Goal: Find specific page/section: Find specific page/section

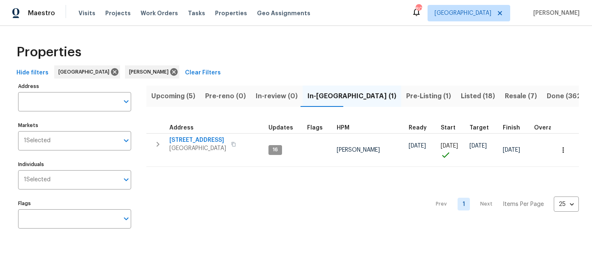
click at [331, 188] on div "Prev 1 Next Items Per Page 25 25 ​" at bounding box center [362, 201] width 432 height 69
click at [159, 98] on span "Upcoming (5)" at bounding box center [173, 96] width 44 height 12
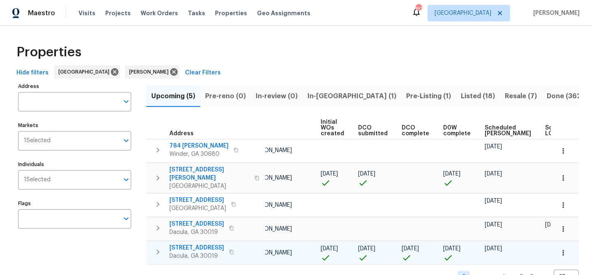
scroll to position [16, 0]
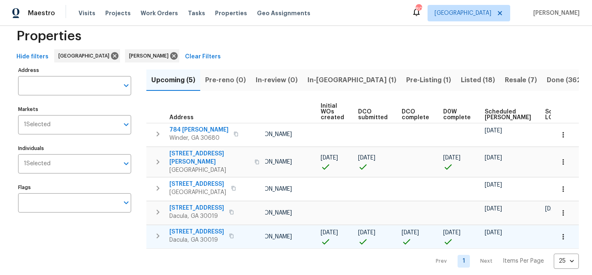
click at [216, 228] on span "1476 Rolling View Way" at bounding box center [196, 232] width 55 height 8
click at [191, 228] on span "1476 Rolling View Way" at bounding box center [196, 232] width 55 height 8
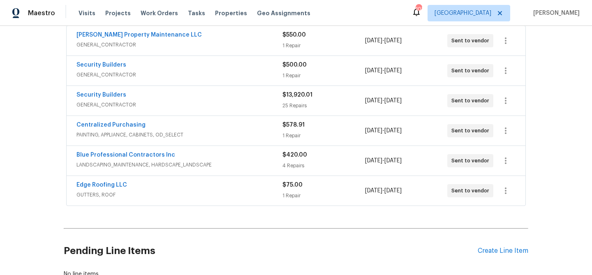
scroll to position [160, 0]
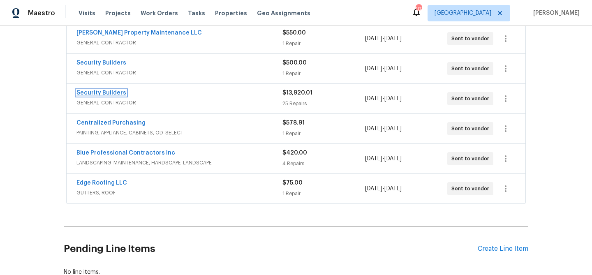
click at [95, 90] on link "Security Builders" at bounding box center [101, 93] width 50 height 6
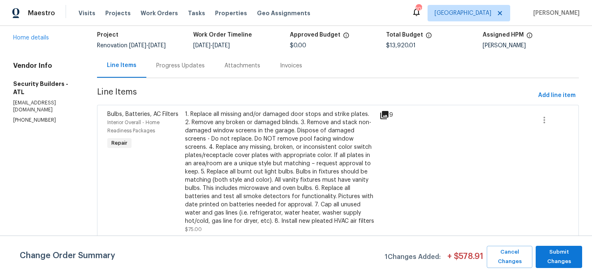
scroll to position [55, 0]
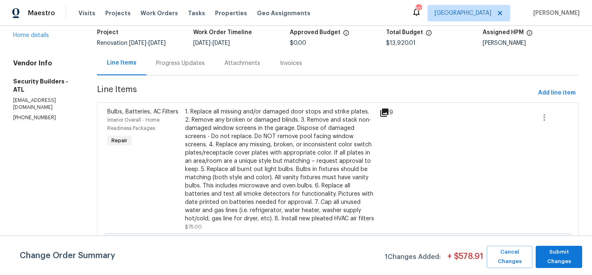
click at [388, 113] on icon at bounding box center [384, 113] width 8 height 8
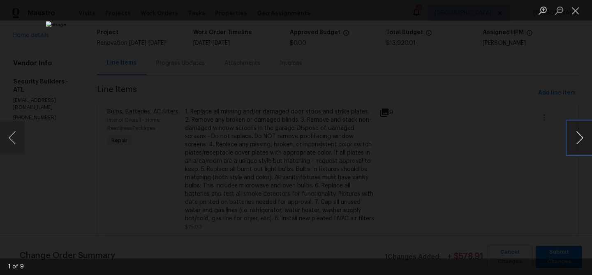
click at [578, 138] on button "Next image" at bounding box center [579, 137] width 25 height 33
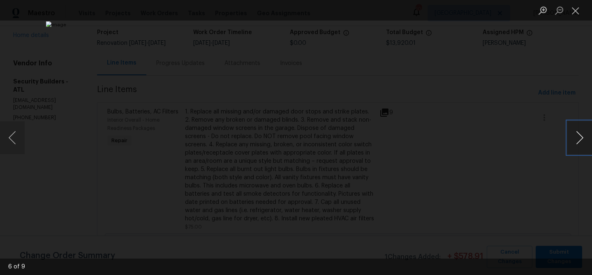
click at [578, 138] on button "Next image" at bounding box center [579, 137] width 25 height 33
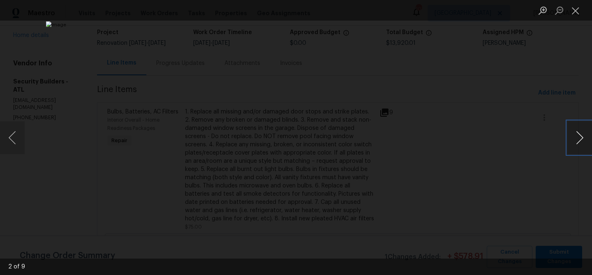
click at [578, 138] on button "Next image" at bounding box center [579, 137] width 25 height 33
click at [574, 10] on button "Close lightbox" at bounding box center [575, 10] width 16 height 14
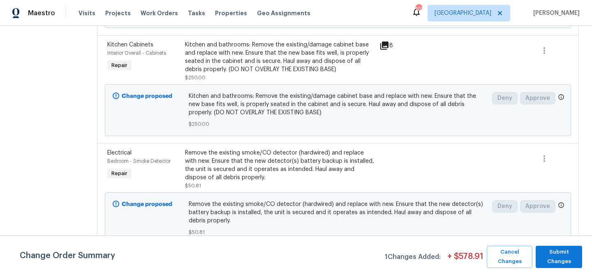
scroll to position [2543, 0]
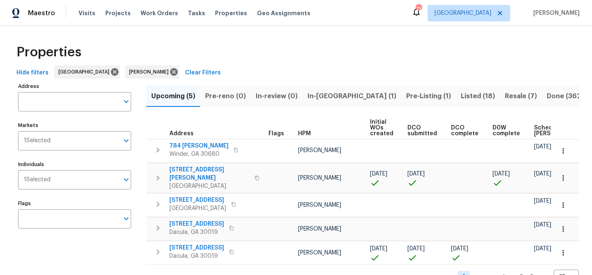
scroll to position [16, 0]
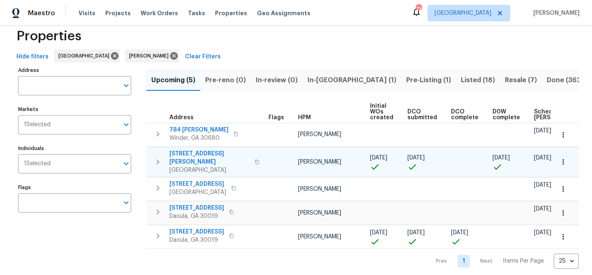
click at [182, 153] on span "401 Martin Field Ct" at bounding box center [209, 158] width 80 height 16
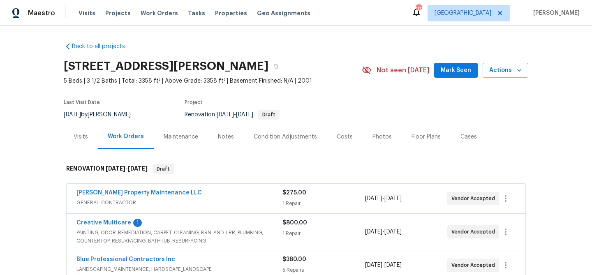
click at [453, 75] on span "Mark Seen" at bounding box center [456, 70] width 30 height 10
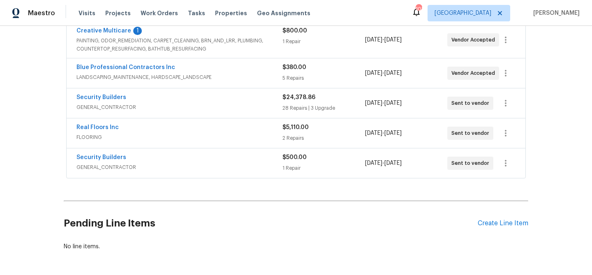
scroll to position [189, 0]
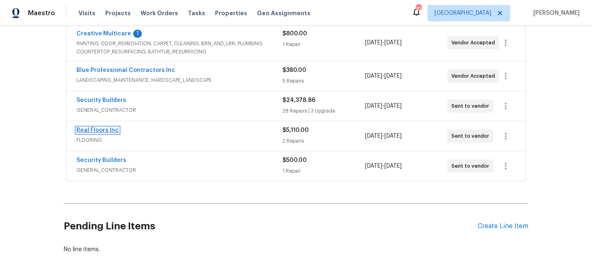
click at [108, 128] on link "Real Floors Inc" at bounding box center [97, 130] width 42 height 6
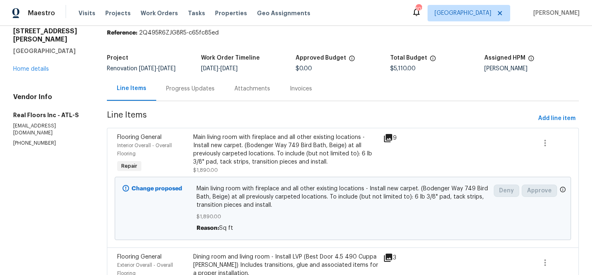
scroll to position [37, 0]
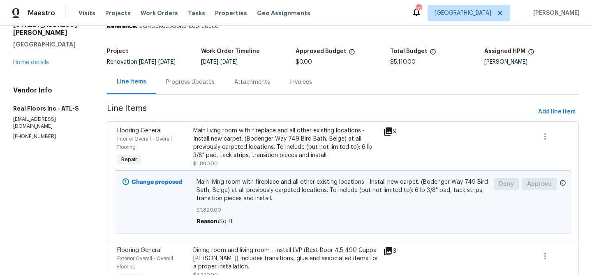
click at [388, 132] on icon at bounding box center [388, 132] width 10 height 10
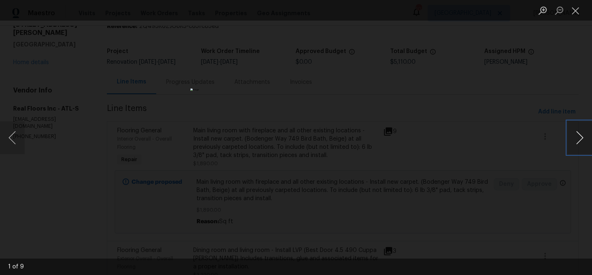
click at [577, 132] on button "Next image" at bounding box center [579, 137] width 25 height 33
click at [579, 135] on button "Next image" at bounding box center [579, 137] width 25 height 33
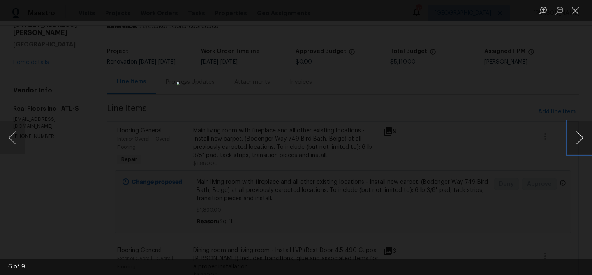
click at [580, 135] on button "Next image" at bounding box center [579, 137] width 25 height 33
click at [335, 108] on img "Lightbox" at bounding box center [295, 137] width 211 height 98
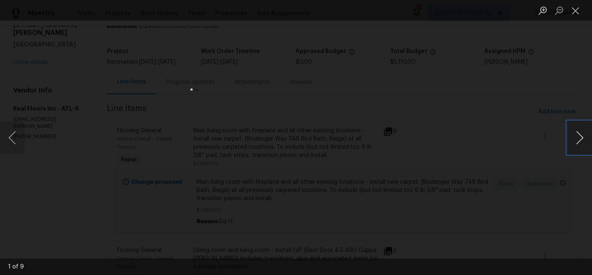
click at [578, 128] on button "Next image" at bounding box center [579, 137] width 25 height 33
click at [295, 140] on img "Lightbox" at bounding box center [296, 138] width 270 height 126
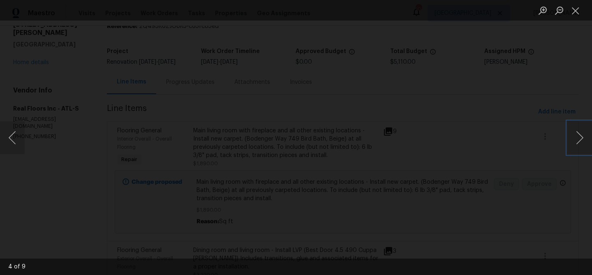
click at [337, 41] on img "Lightbox" at bounding box center [319, 41] width 543 height 252
click at [576, 11] on button "Close lightbox" at bounding box center [575, 10] width 16 height 14
